Goal: Task Accomplishment & Management: Use online tool/utility

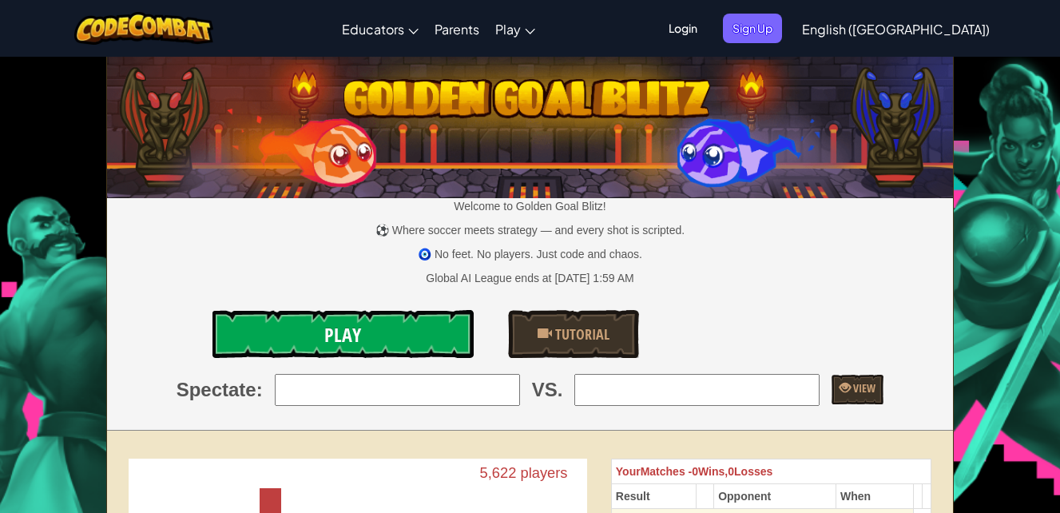
click at [429, 329] on link "Play" at bounding box center [343, 334] width 261 height 48
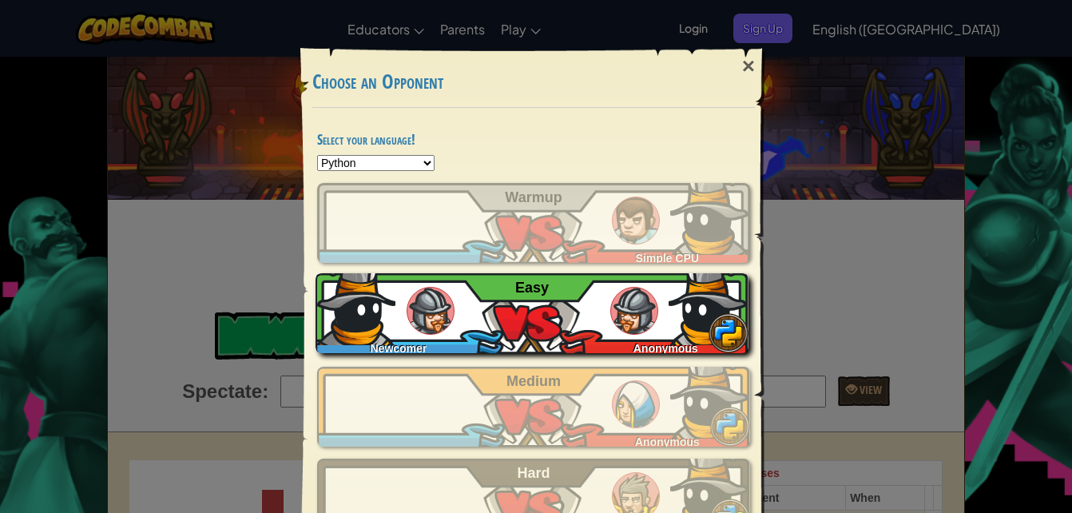
click at [678, 296] on img at bounding box center [709, 305] width 80 height 80
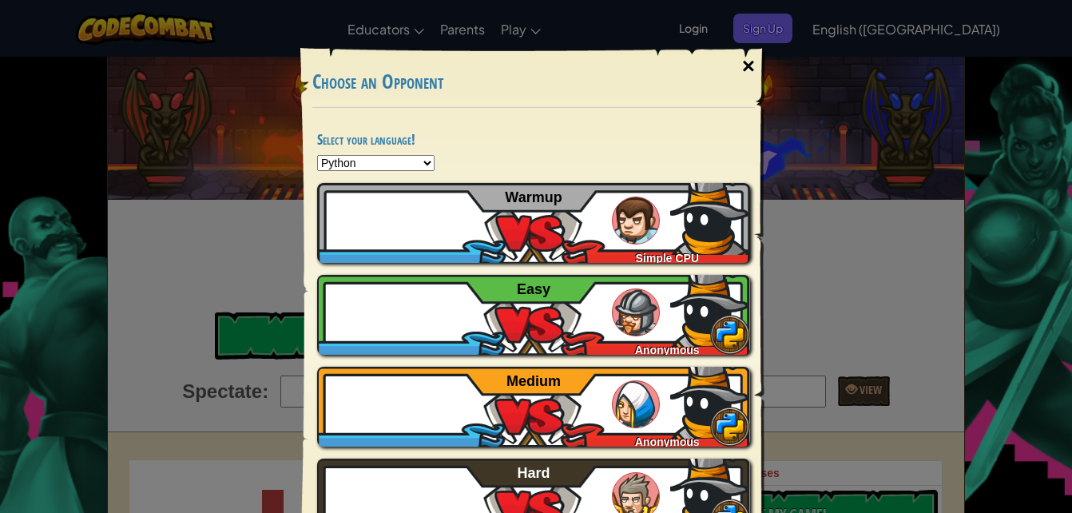
click at [747, 64] on div "×" at bounding box center [748, 66] width 37 height 46
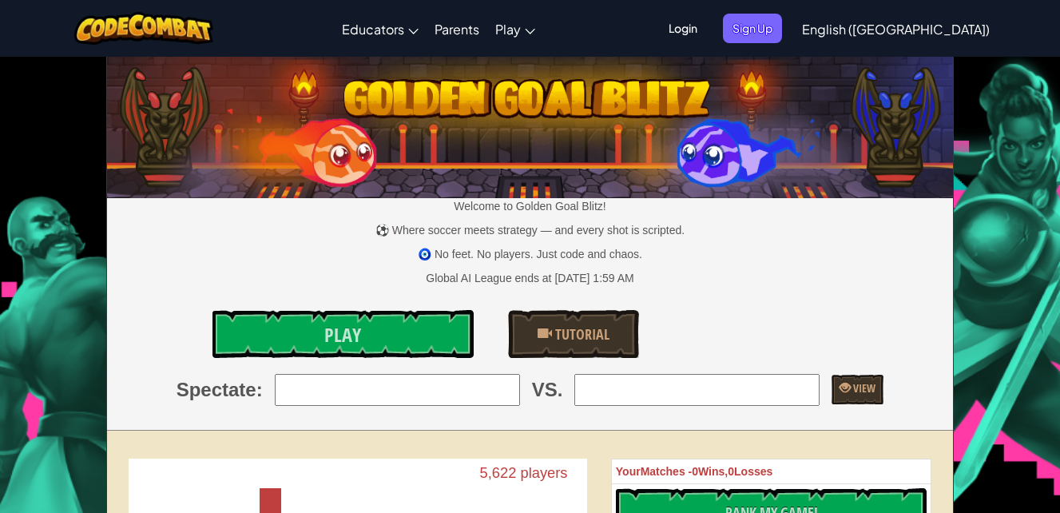
click at [707, 19] on span "Login" at bounding box center [683, 29] width 48 height 30
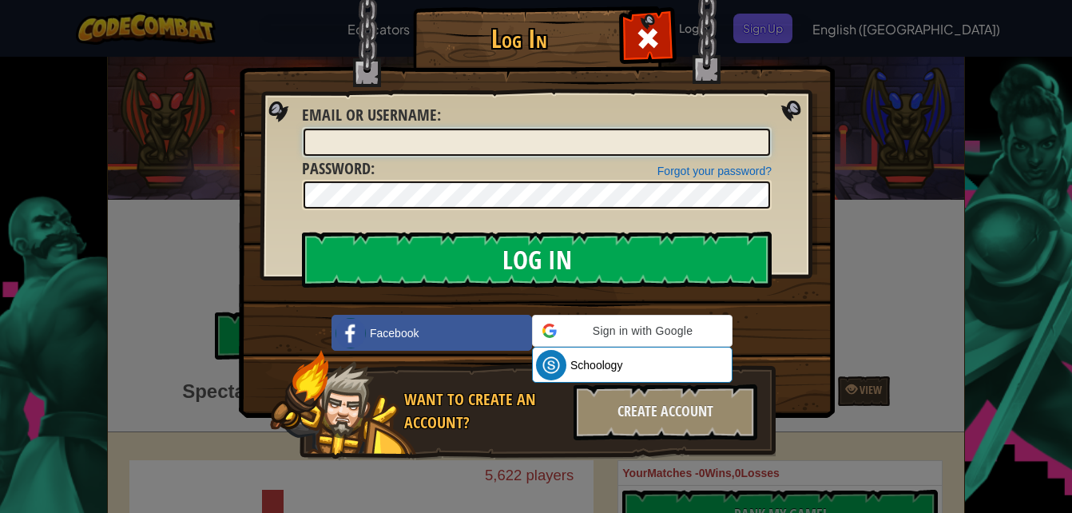
type input "birajTM042525"
click at [650, 254] on input "Log In" at bounding box center [537, 260] width 470 height 56
